Goal: Task Accomplishment & Management: Manage account settings

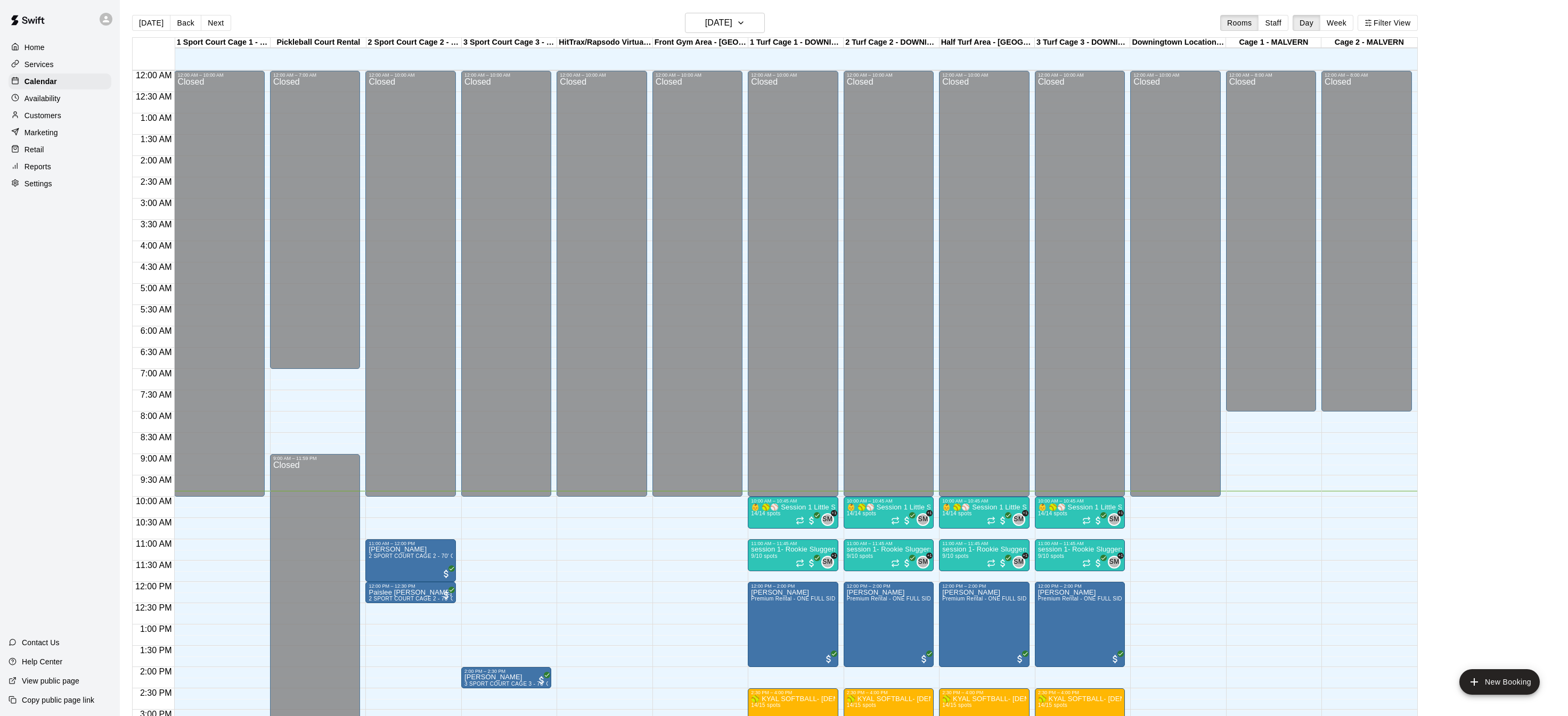
scroll to position [333, 0]
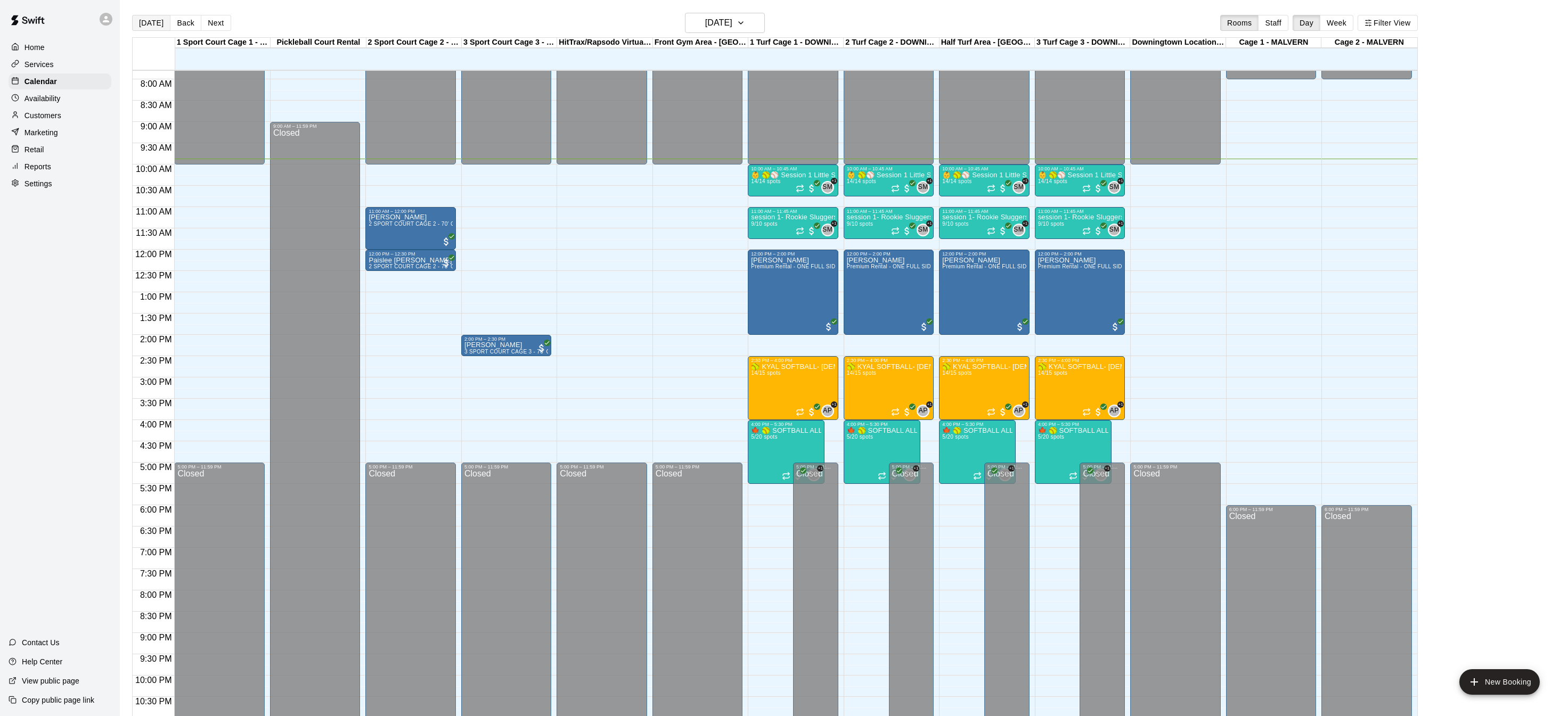
click at [144, 20] on button "[DATE]" at bounding box center [151, 22] width 38 height 16
click at [67, 50] on div "Home" at bounding box center [59, 47] width 103 height 16
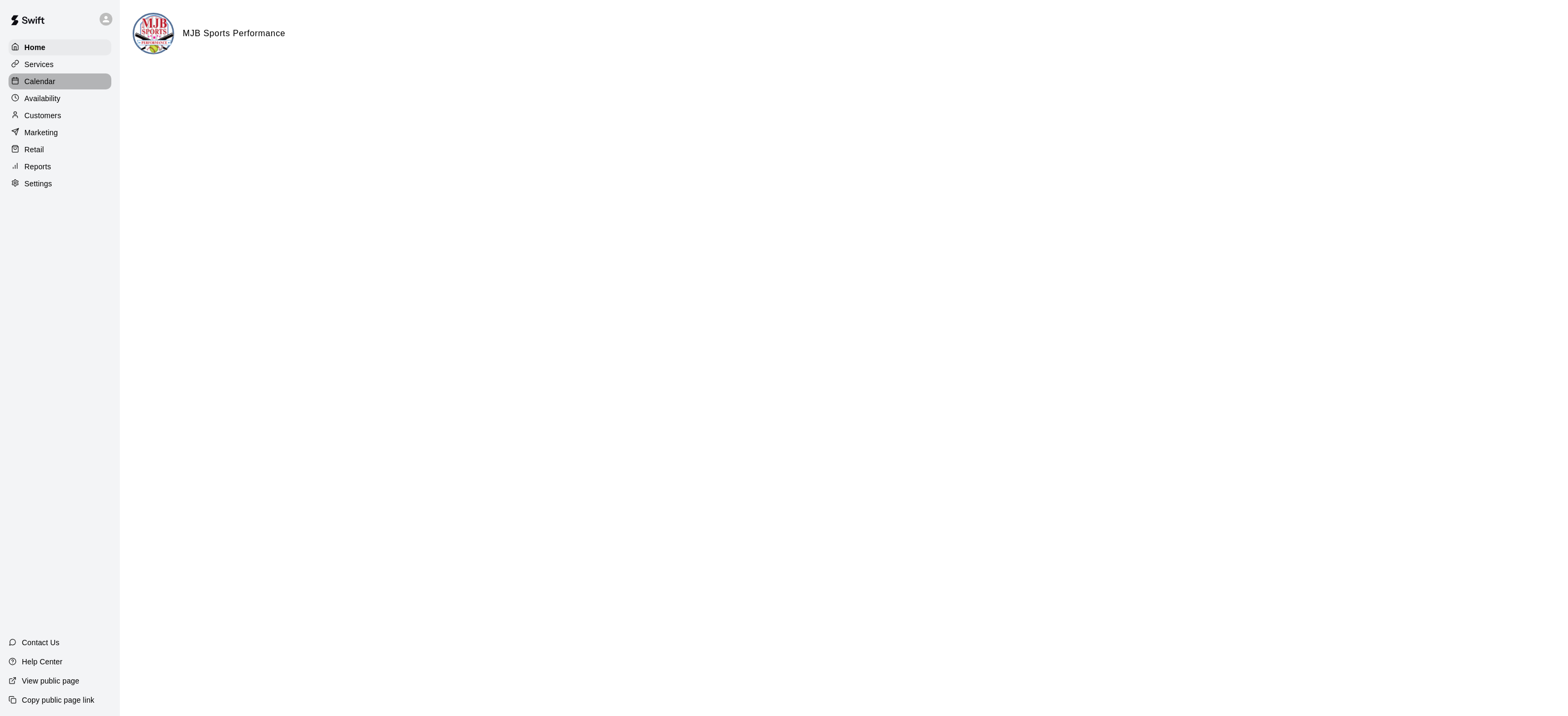
click at [61, 82] on div "Calendar" at bounding box center [59, 81] width 103 height 16
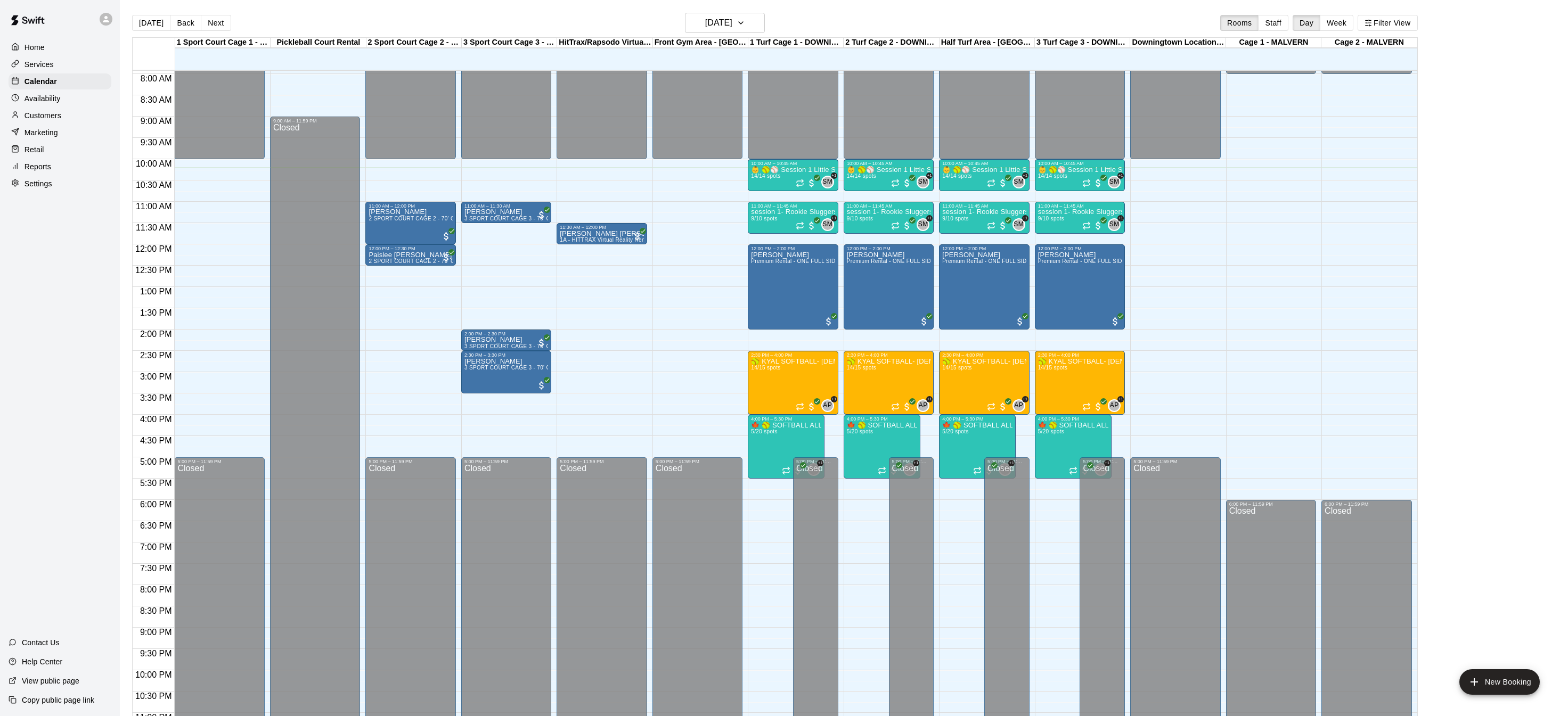
scroll to position [338, 0]
click at [53, 45] on div "Home" at bounding box center [59, 47] width 103 height 16
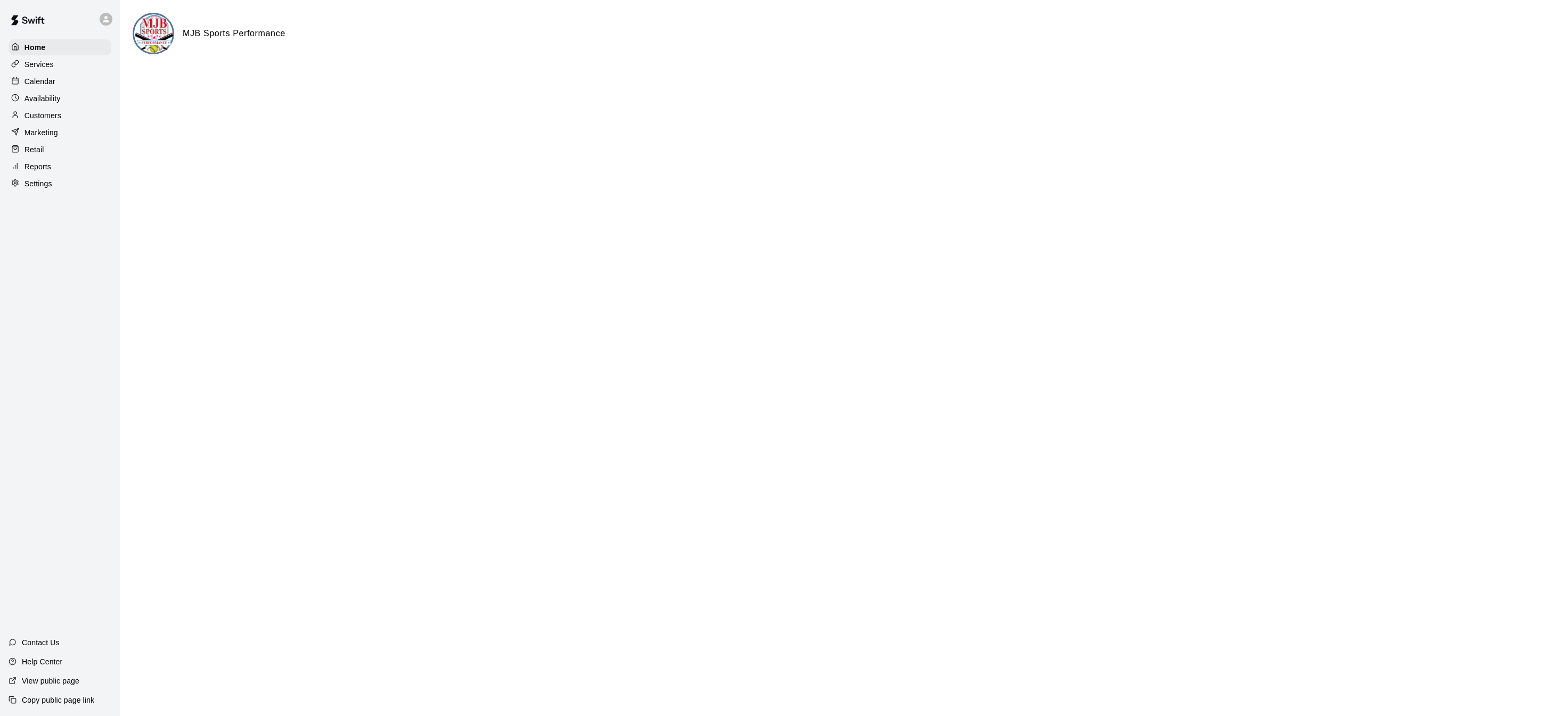
click at [46, 76] on p "Calendar" at bounding box center [40, 81] width 30 height 11
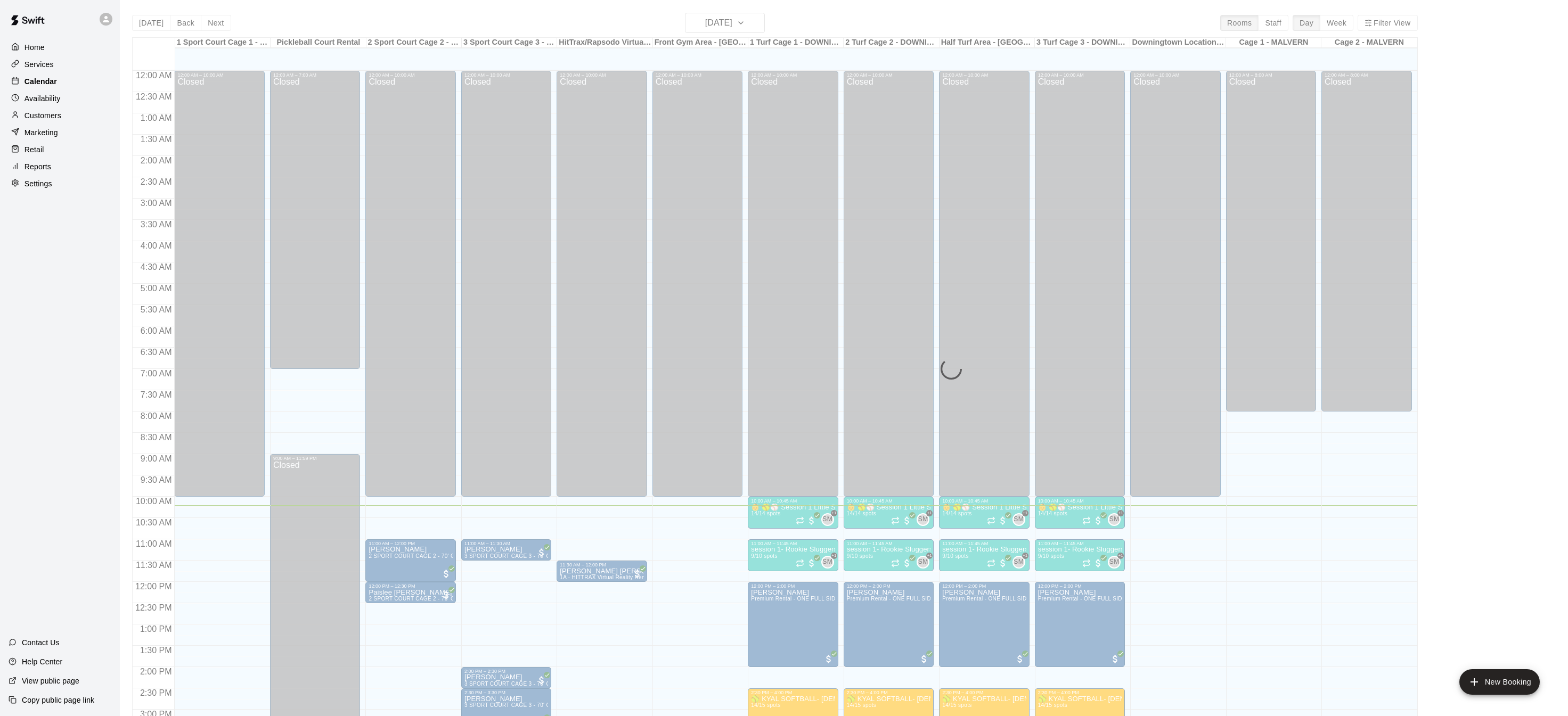
scroll to position [333, 0]
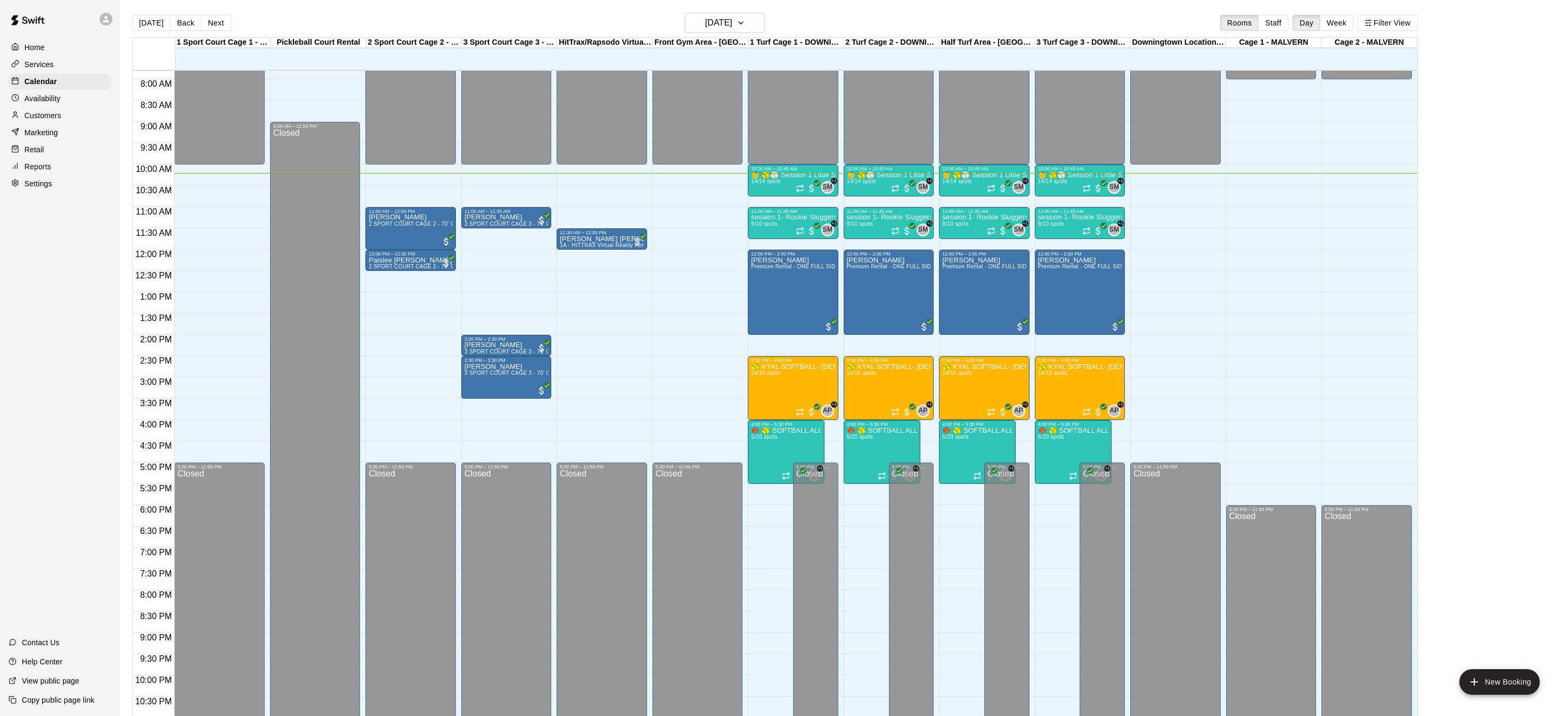
click at [406, 365] on div "12:00 AM – 10:00 AM Closed 11:00 AM – 12:00 PM [PERSON_NAME] 2 SPORT COURT CAGE…" at bounding box center [409, 249] width 90 height 1023
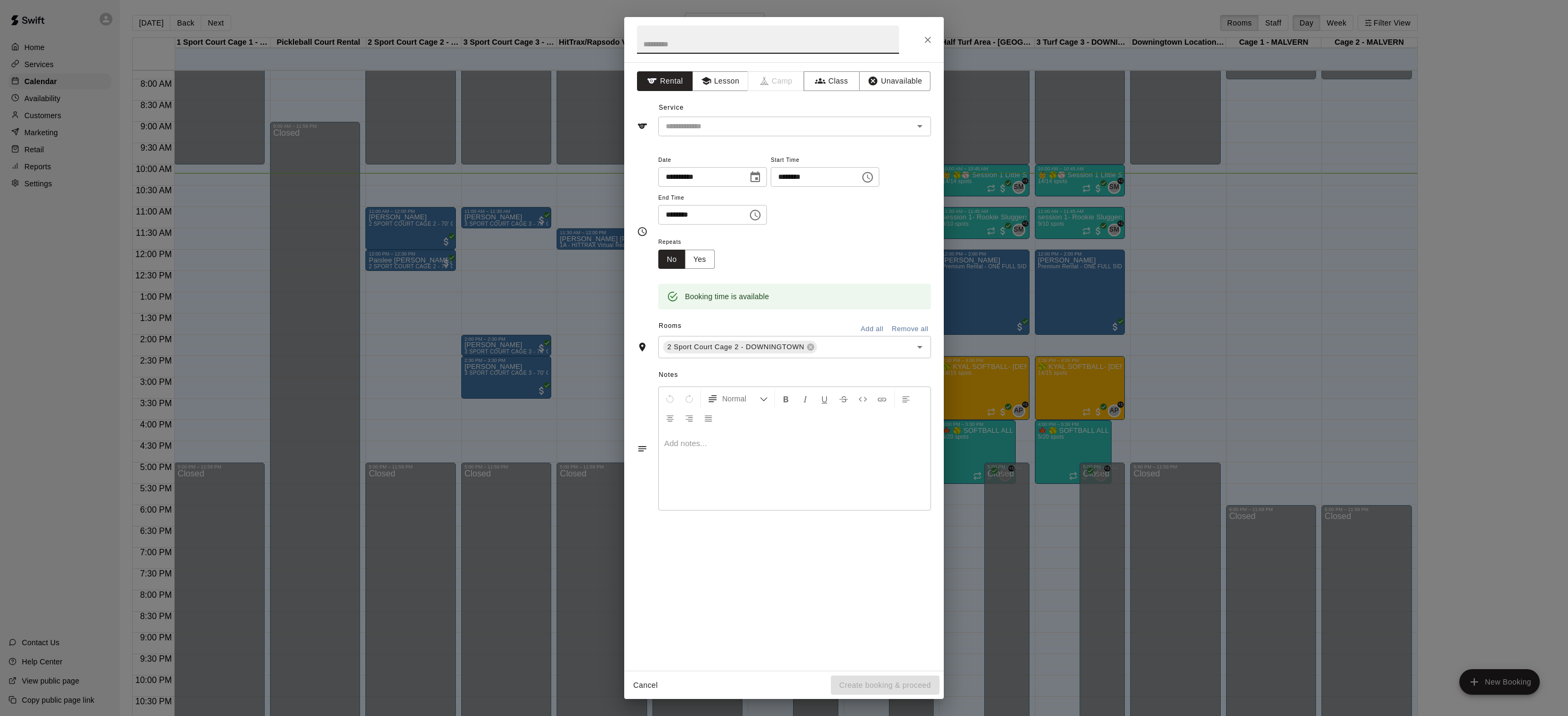
click at [766, 211] on button "Choose time, selected time is 3:00 PM" at bounding box center [755, 214] width 21 height 21
click at [668, 252] on li "04" at bounding box center [674, 256] width 26 height 19
type input "********"
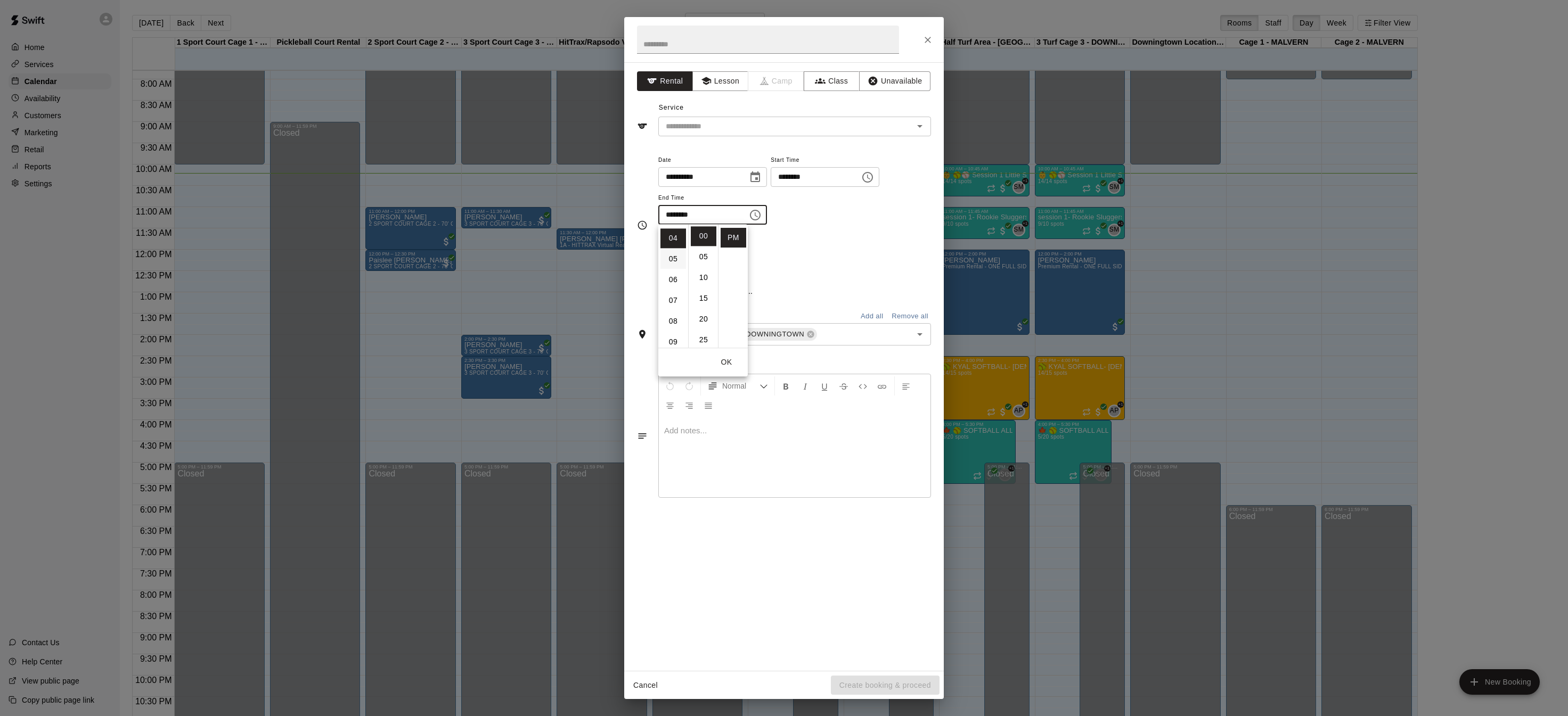
scroll to position [83, 0]
click at [770, 51] on input "text" at bounding box center [768, 40] width 262 height 29
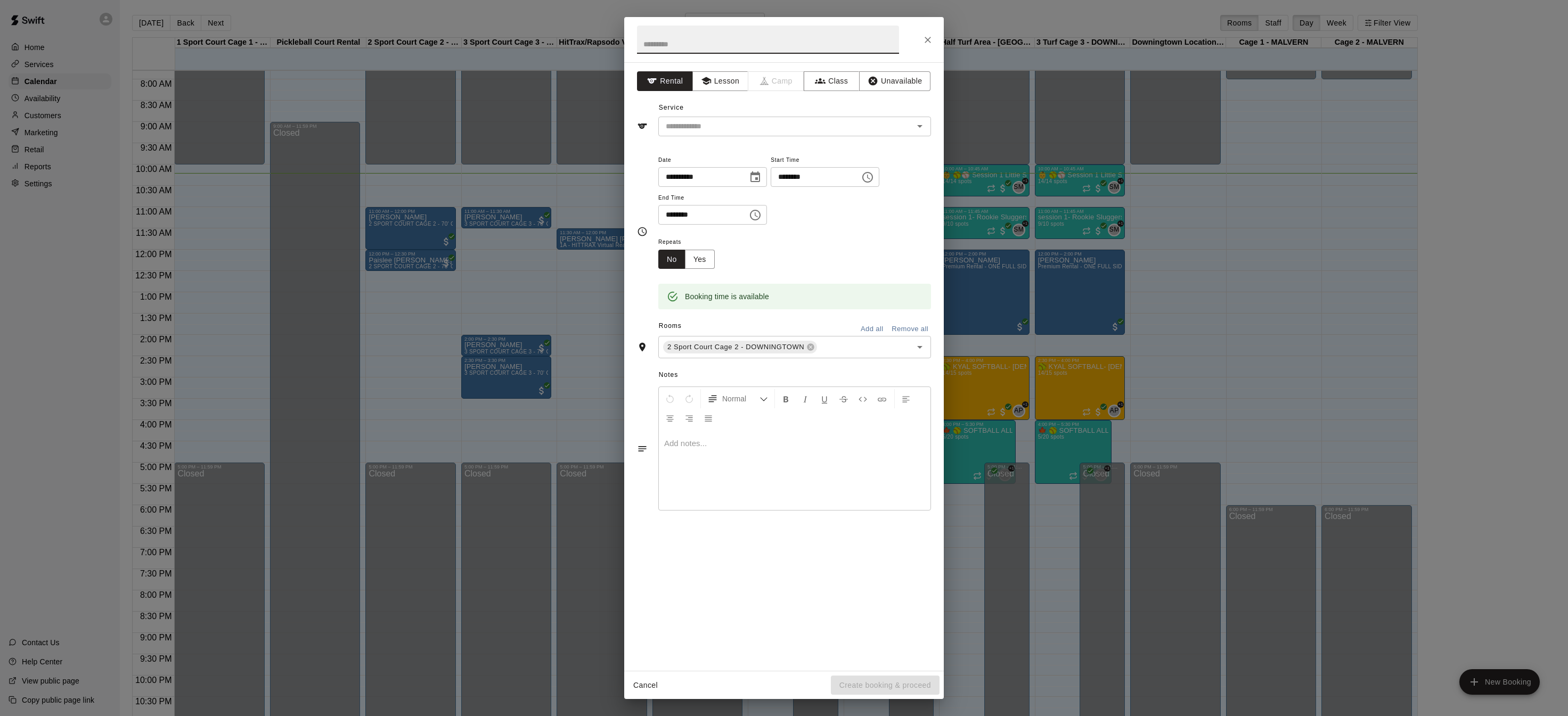
click at [778, 41] on input "text" at bounding box center [768, 40] width 262 height 29
click at [924, 128] on icon "Open" at bounding box center [919, 127] width 13 height 13
type input "******"
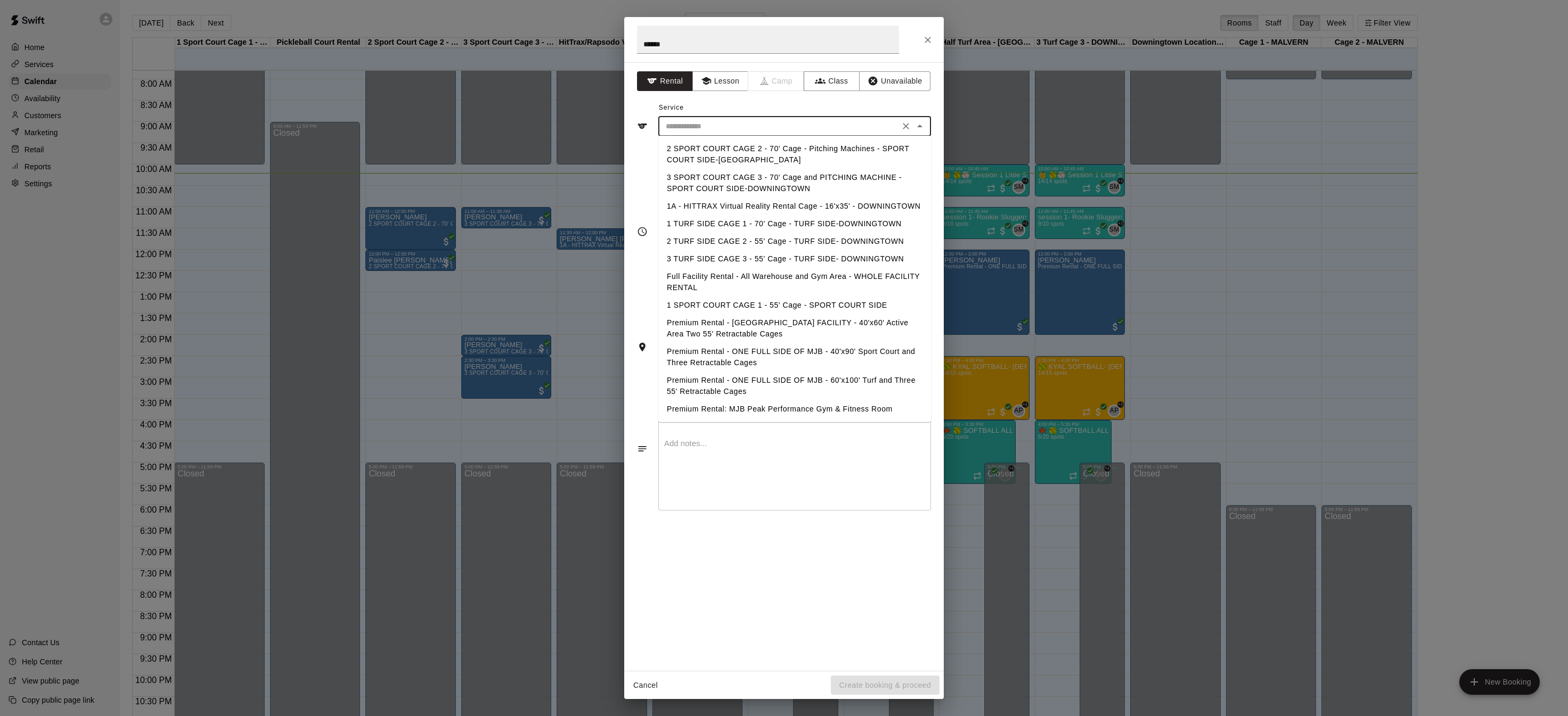
click at [777, 151] on li "2 SPORT COURT CAGE 2 - 70' Cage - Pitching Machines - SPORT COURT SIDE-[GEOGRAP…" at bounding box center [794, 154] width 273 height 29
type input "**********"
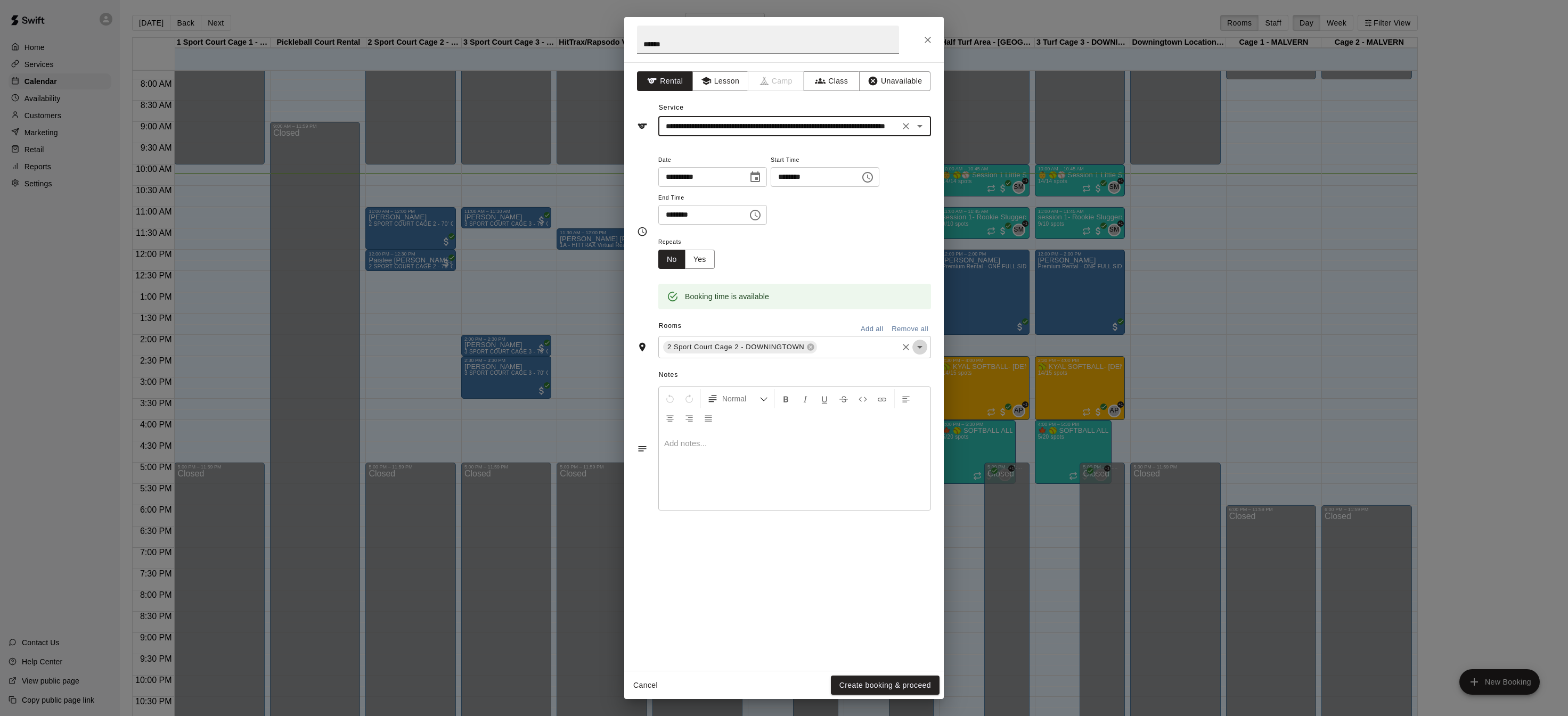
click at [919, 346] on icon "Open" at bounding box center [920, 347] width 6 height 3
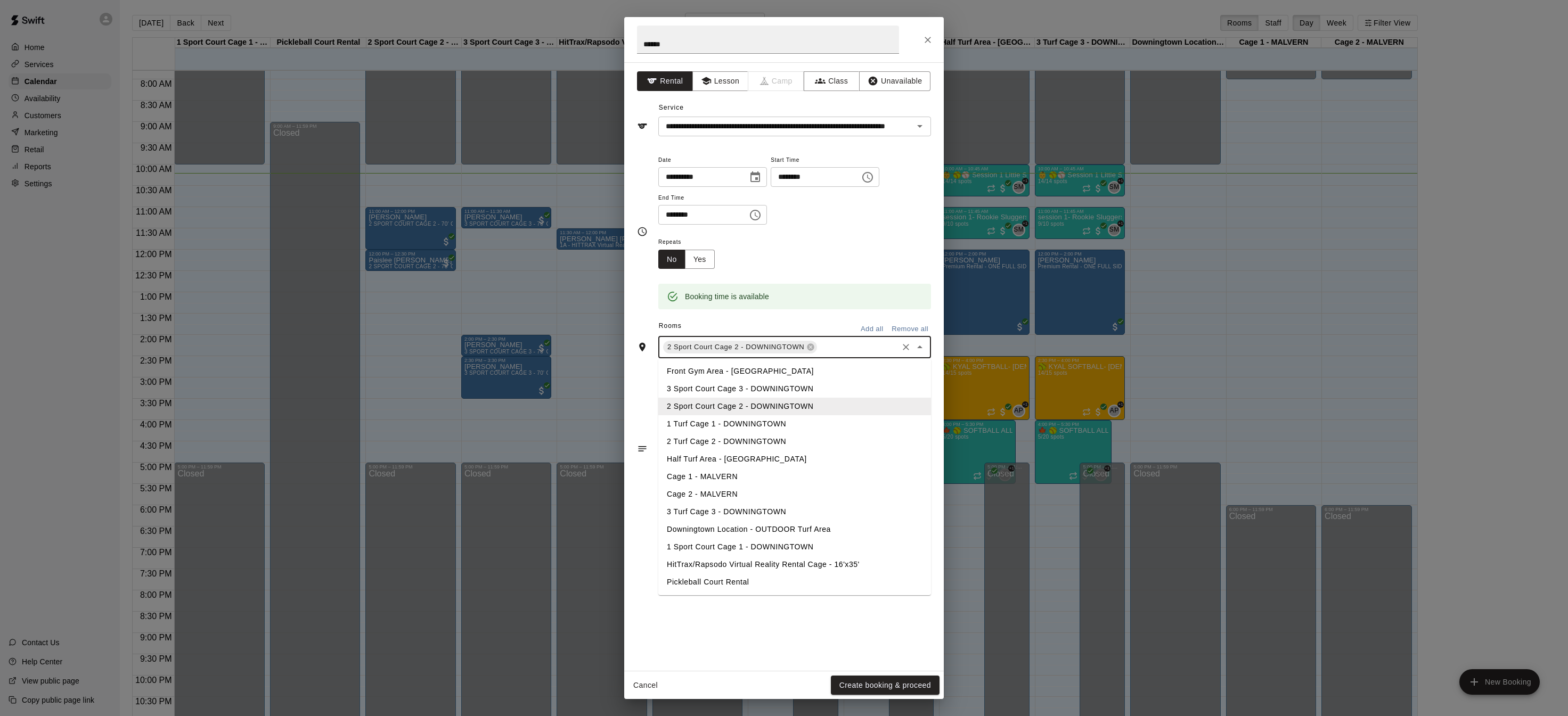
click at [742, 546] on li "1 Sport Court Cage 1 - DOWNINGTOWN" at bounding box center [794, 547] width 273 height 18
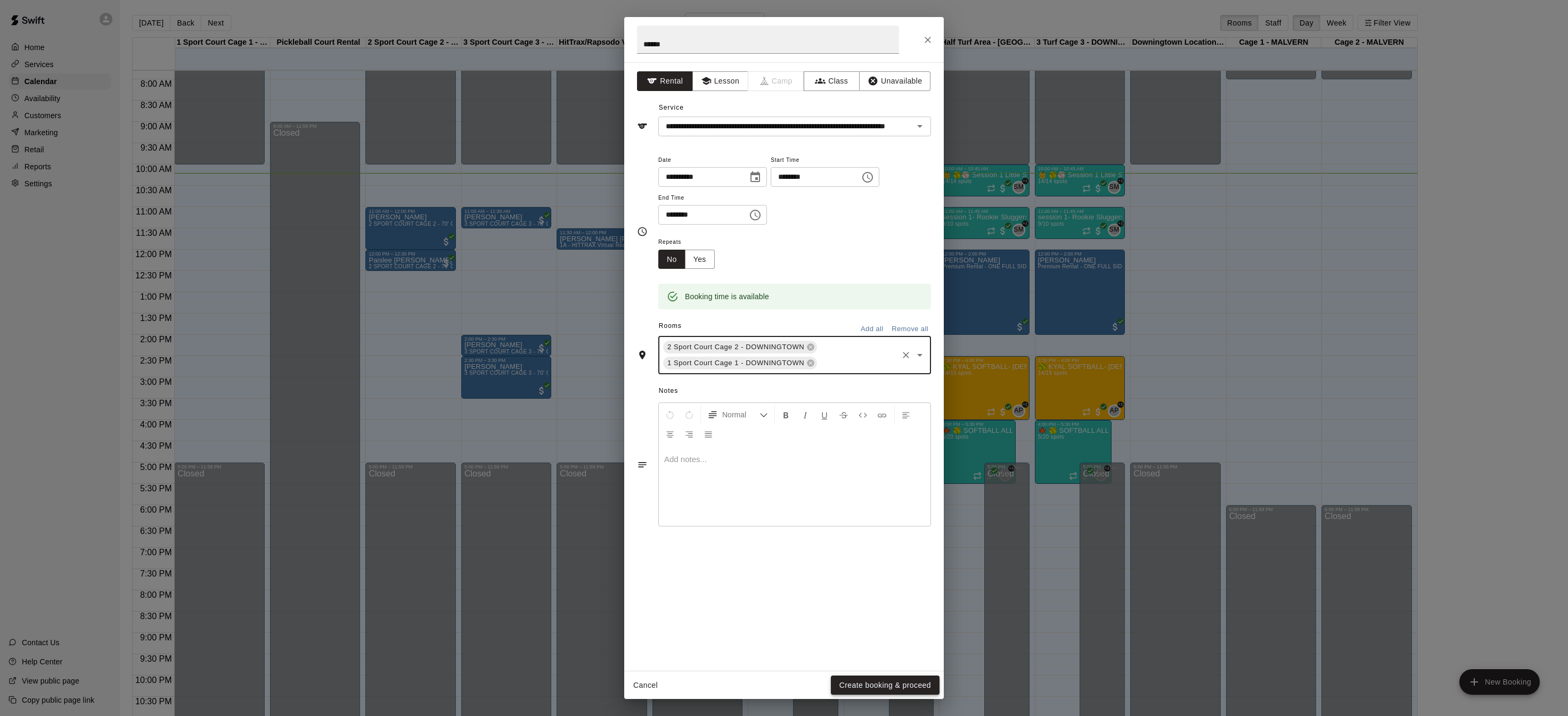
click at [897, 686] on button "Create booking & proceed" at bounding box center [885, 685] width 109 height 19
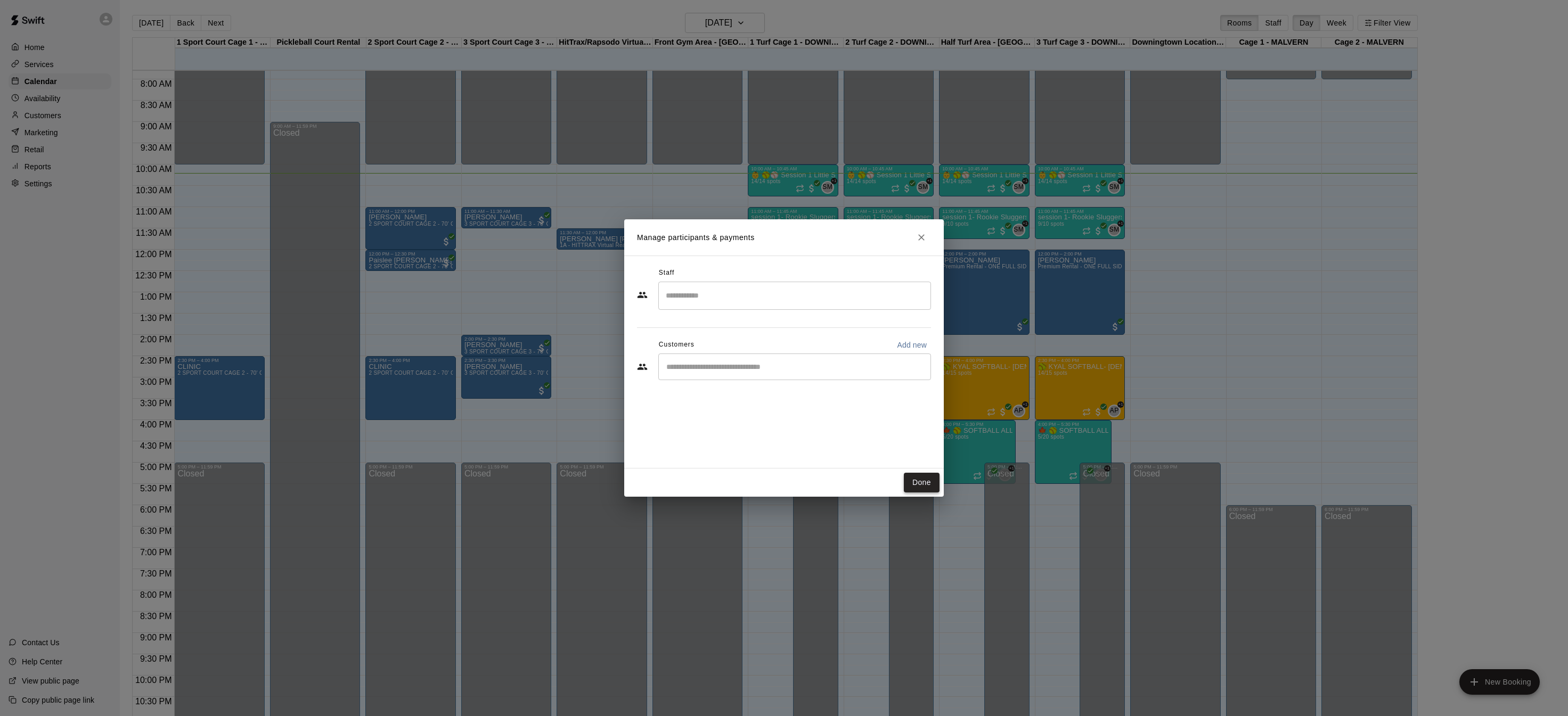
click at [912, 479] on button "Done" at bounding box center [921, 482] width 36 height 19
